Goal: Check status: Check status

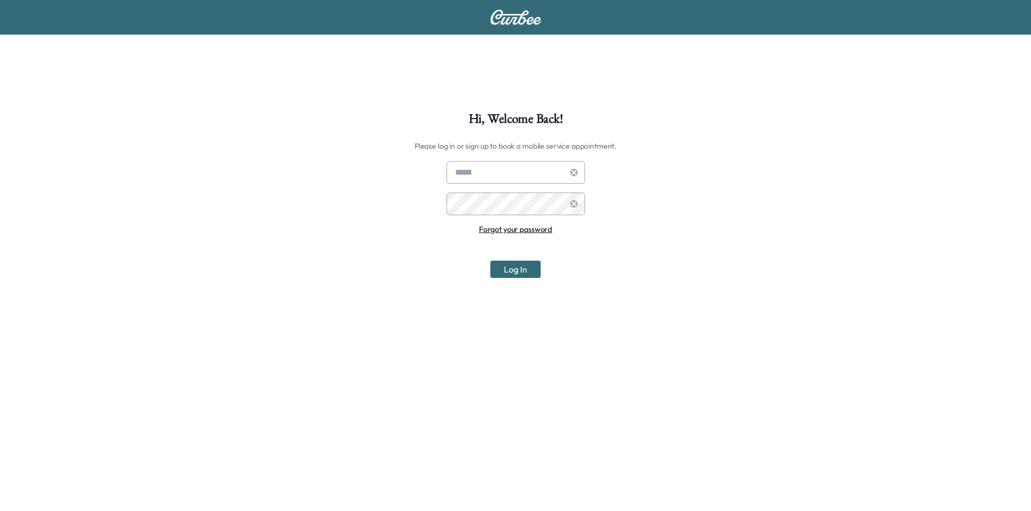
type input "**********"
click at [519, 277] on button "Log In" at bounding box center [515, 269] width 50 height 17
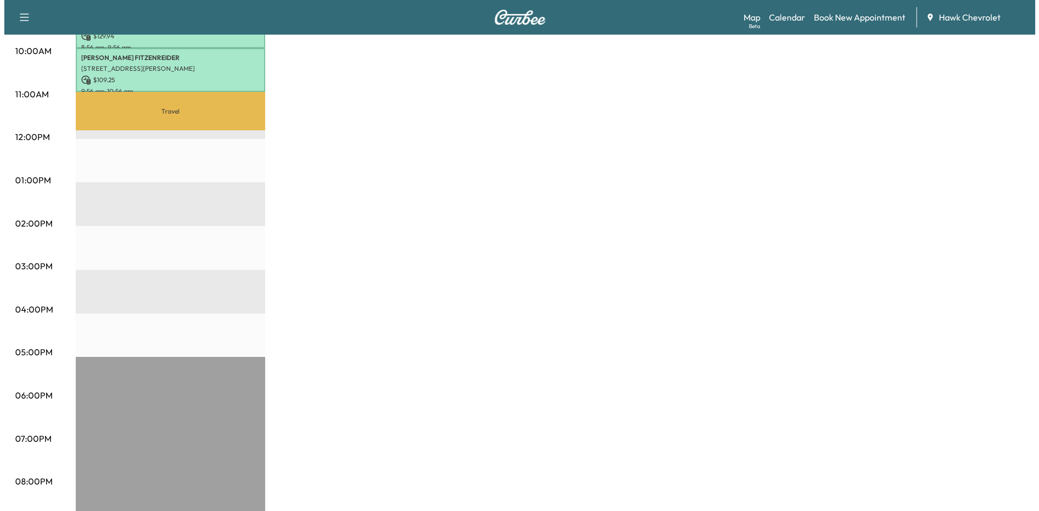
scroll to position [216, 0]
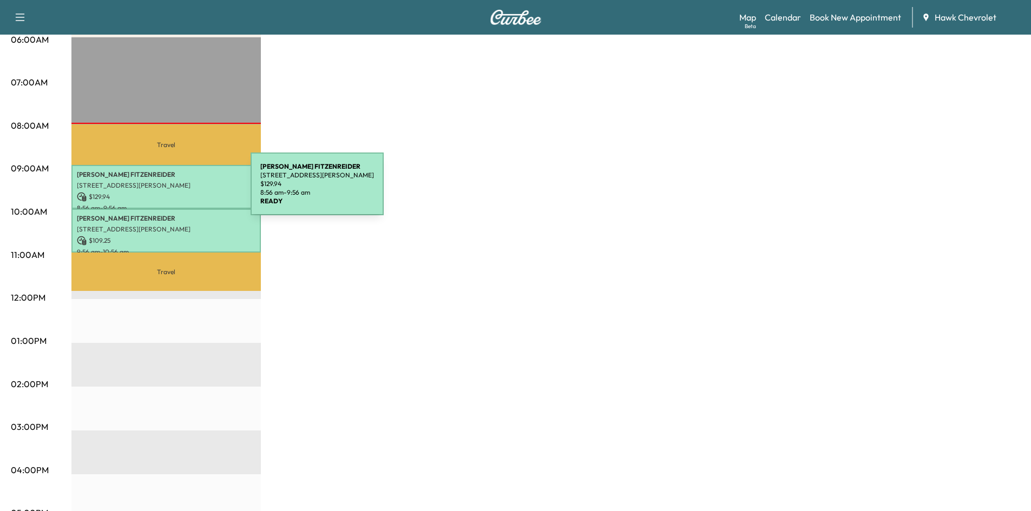
click at [169, 192] on p "$ 129.94" at bounding box center [166, 197] width 179 height 10
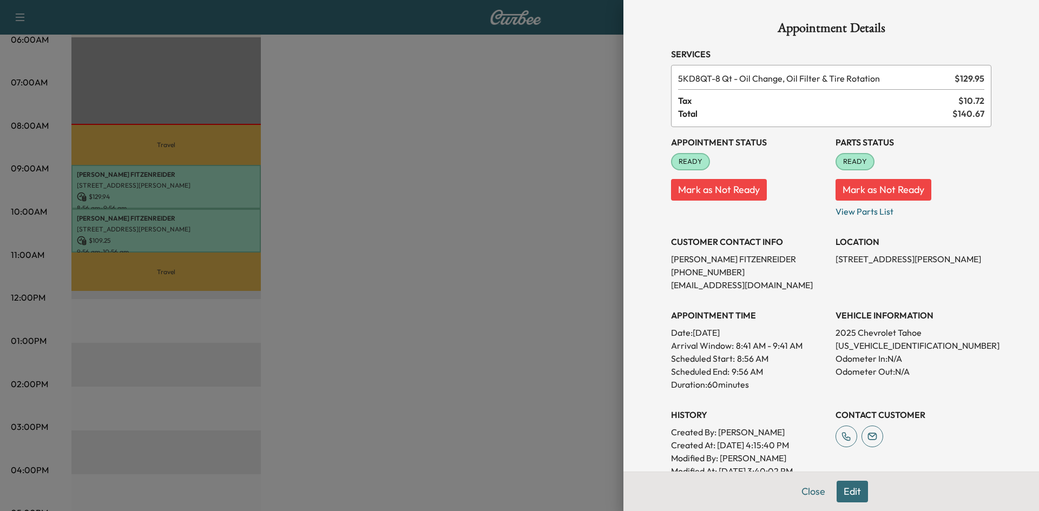
click at [173, 215] on div at bounding box center [519, 255] width 1039 height 511
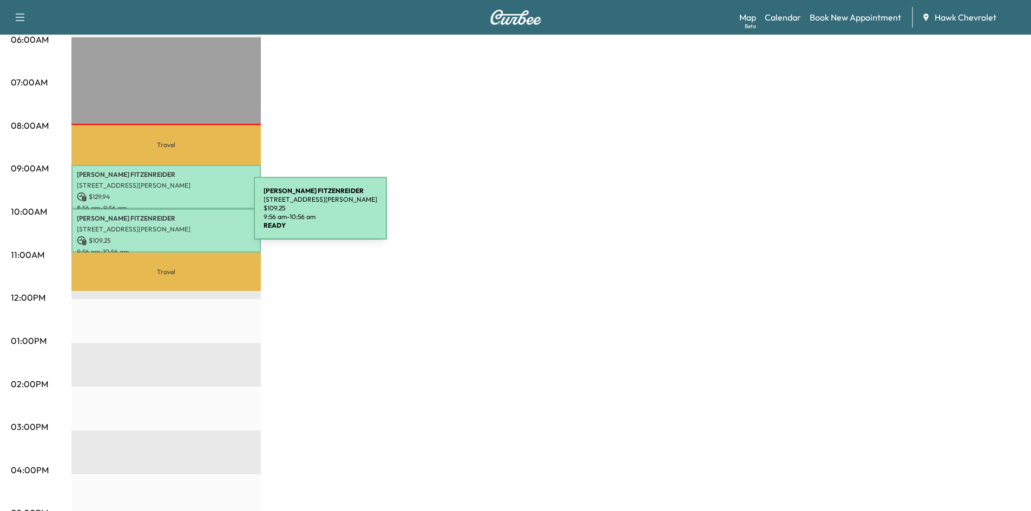
click at [173, 215] on p "[PERSON_NAME]" at bounding box center [166, 218] width 179 height 9
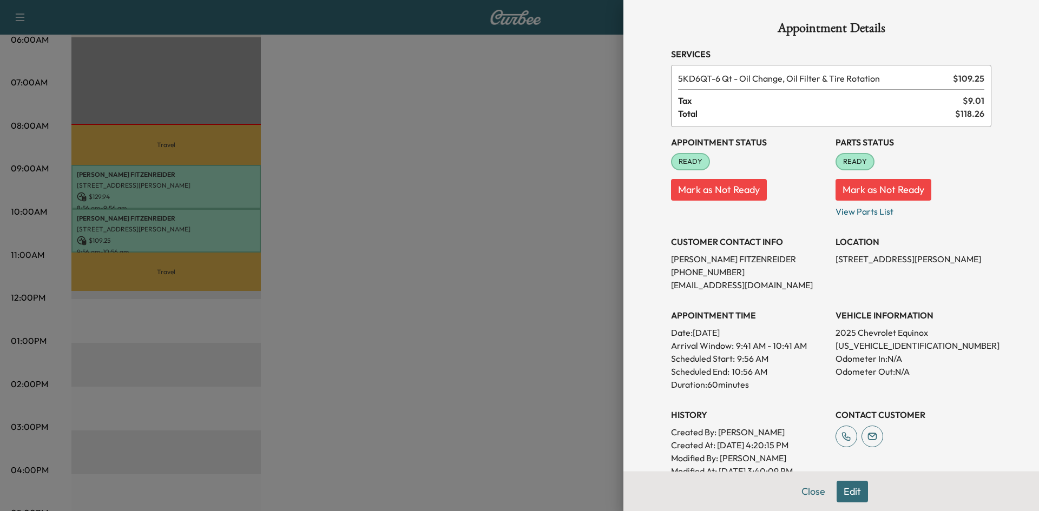
click at [177, 196] on div at bounding box center [519, 255] width 1039 height 511
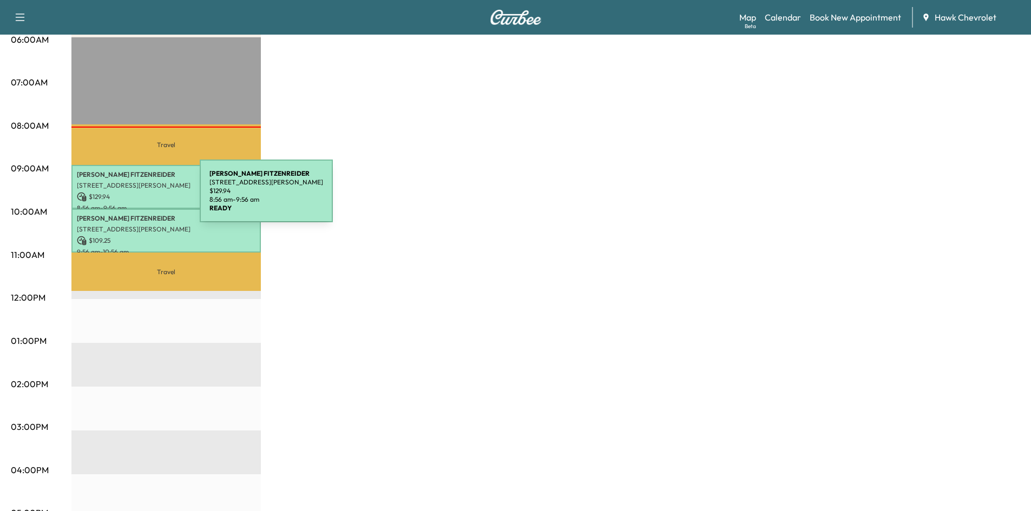
click at [118, 197] on p "$ 129.94" at bounding box center [166, 197] width 179 height 10
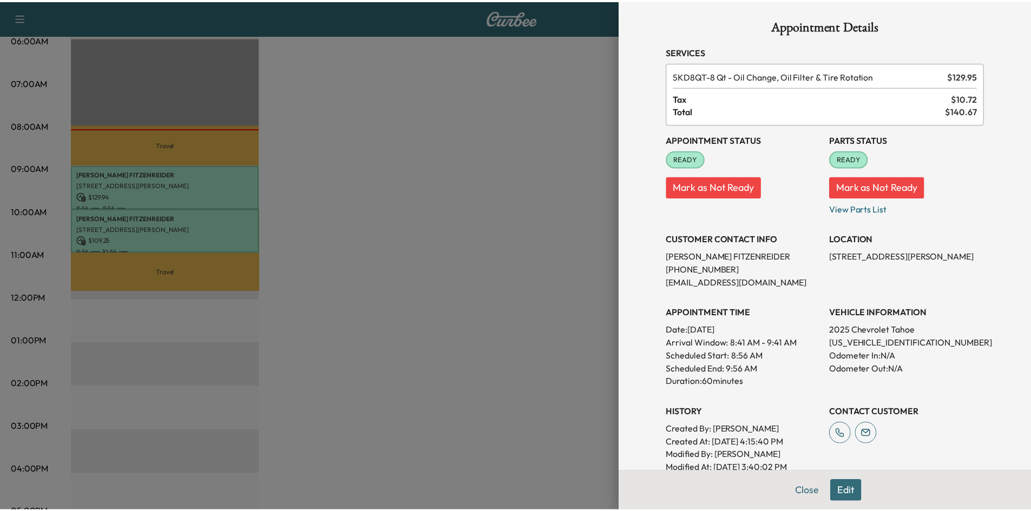
scroll to position [0, 0]
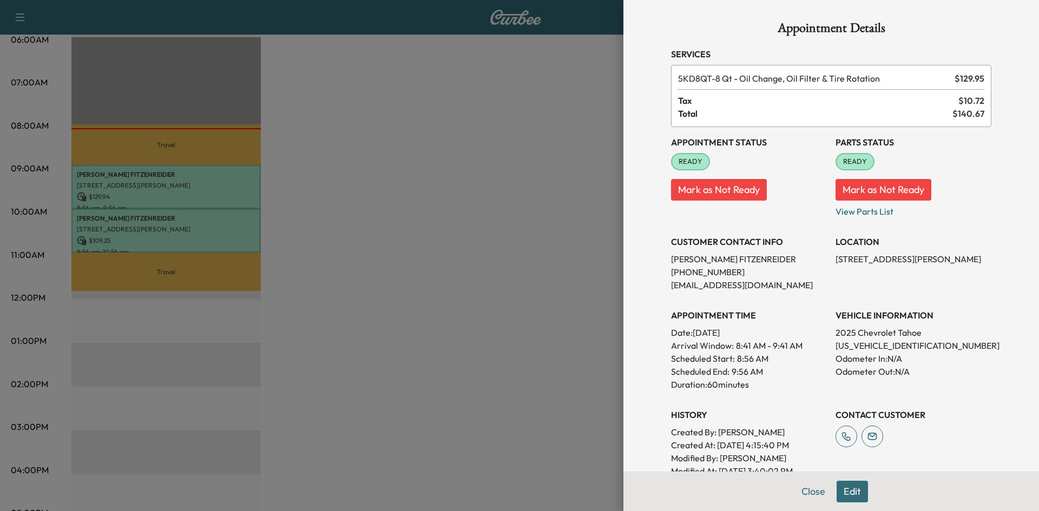
click at [167, 223] on div at bounding box center [519, 255] width 1039 height 511
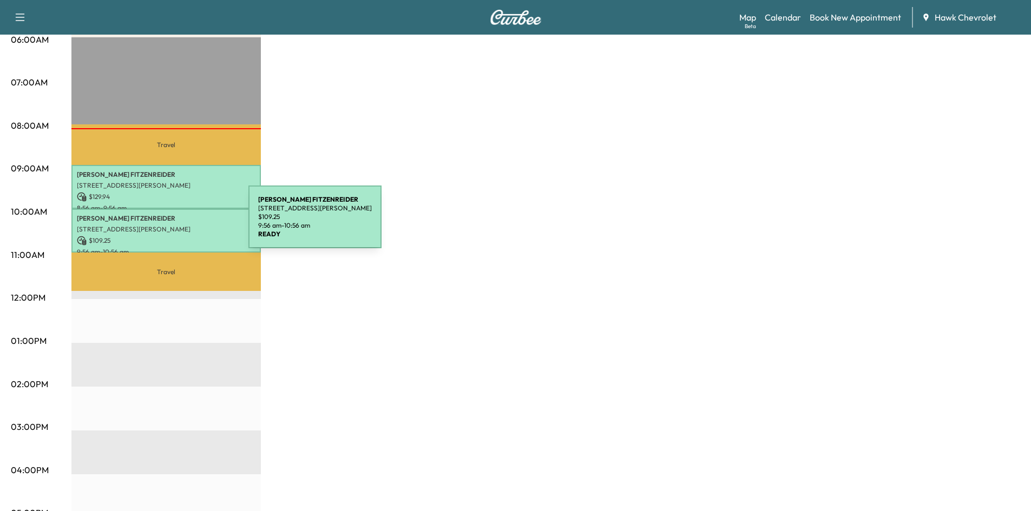
click at [167, 225] on p "[STREET_ADDRESS][PERSON_NAME]" at bounding box center [166, 229] width 179 height 9
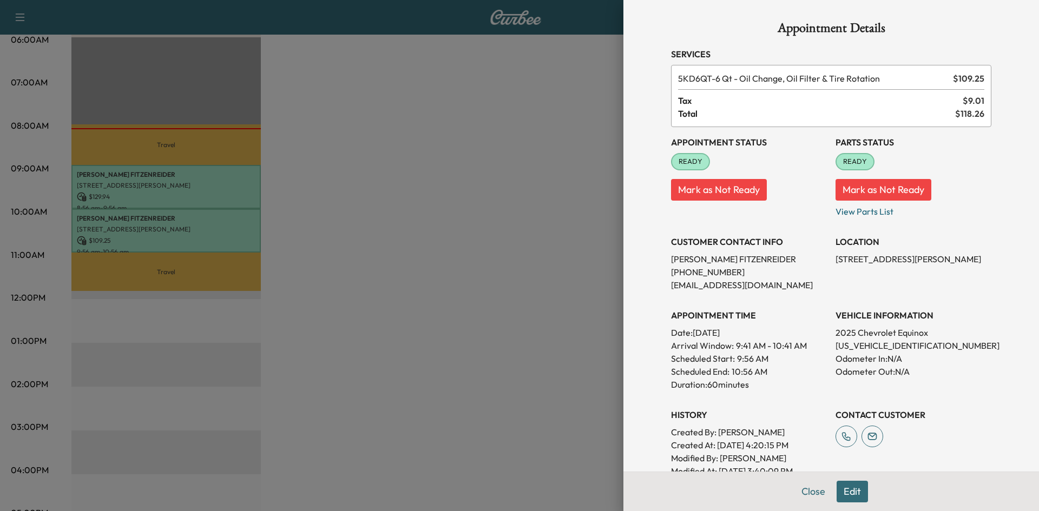
click at [433, 135] on div at bounding box center [519, 255] width 1039 height 511
